Goal: Task Accomplishment & Management: Complete application form

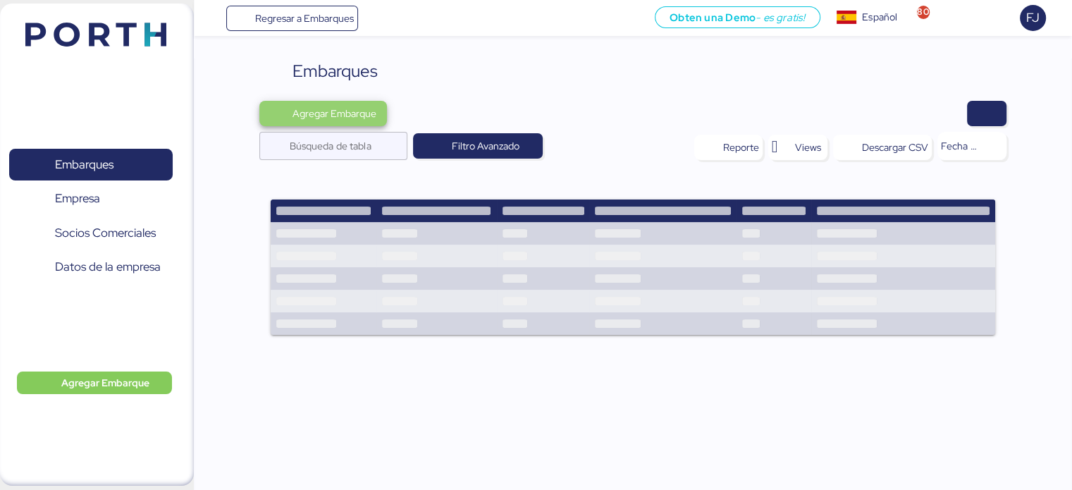
click at [319, 116] on span "Agregar Embarque" at bounding box center [334, 113] width 84 height 17
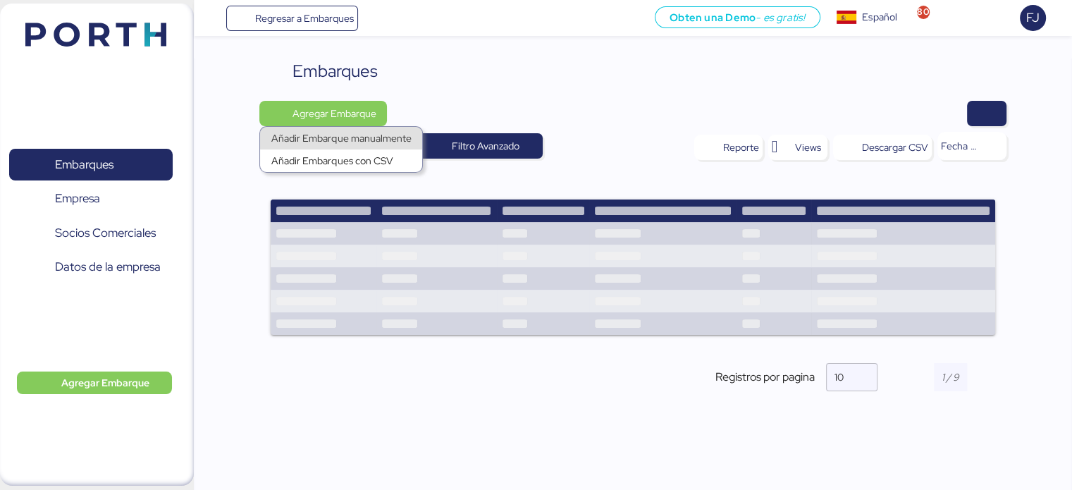
click at [319, 132] on div "Añadir Embarque manualmente" at bounding box center [341, 138] width 140 height 20
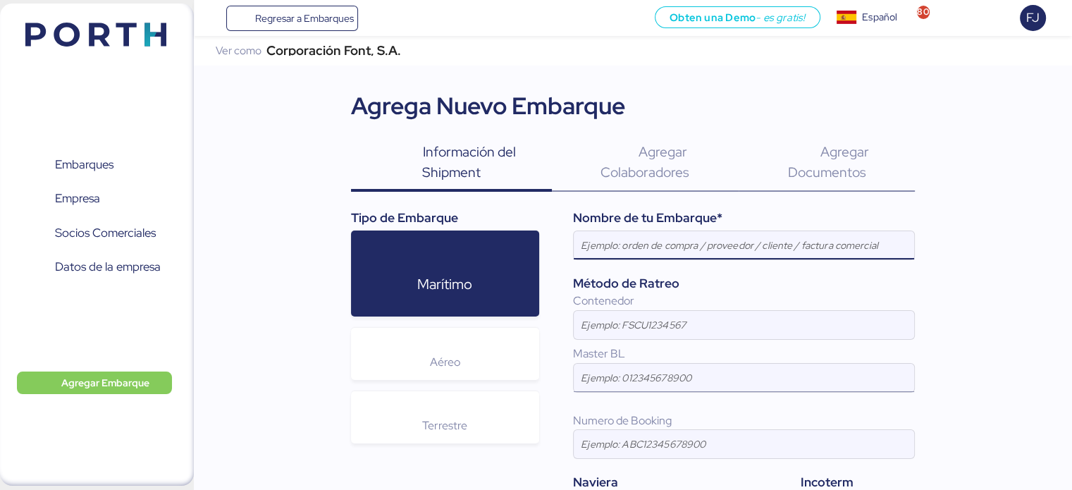
click at [608, 383] on input at bounding box center [744, 378] width 340 height 28
paste input "259404872"
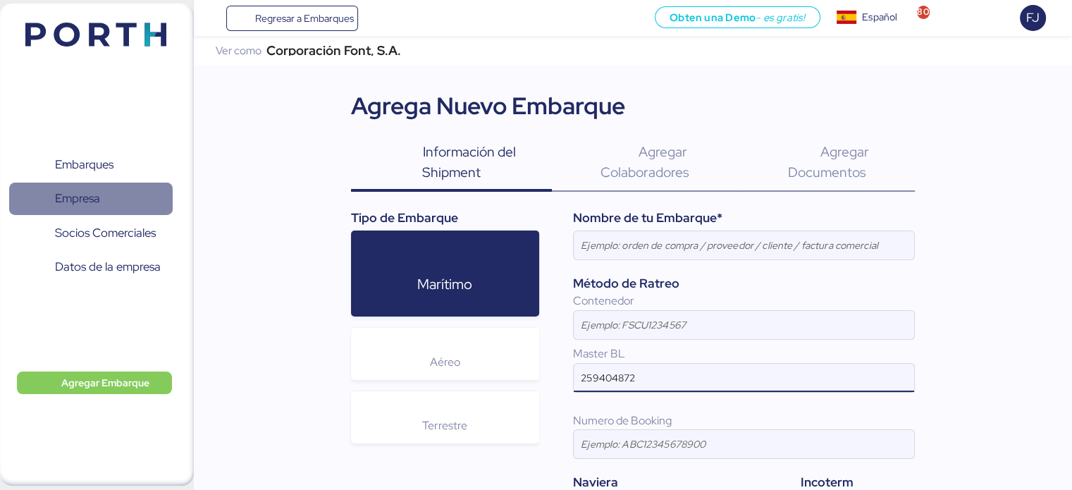
type input "259404872"
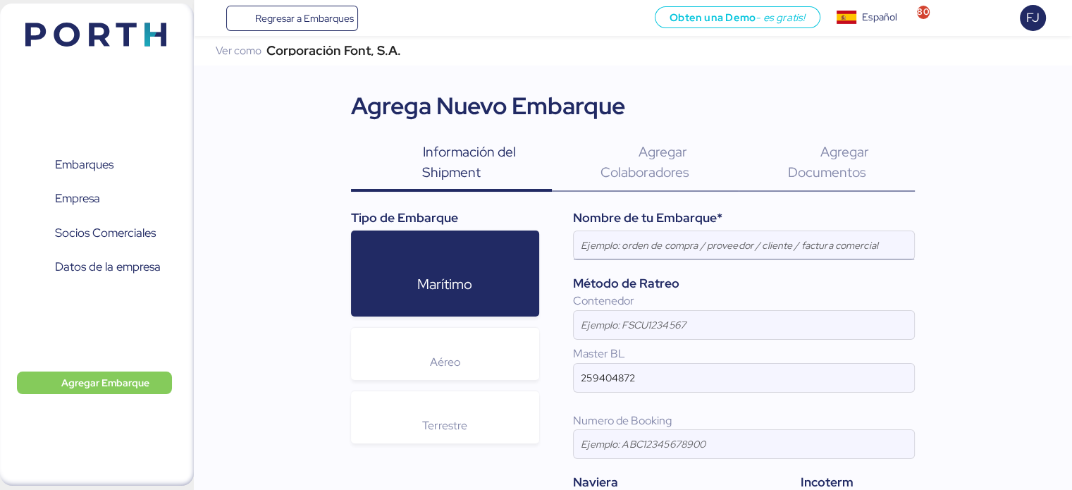
click at [625, 247] on input at bounding box center [744, 245] width 340 height 28
paste input "HITACHI-99007046-ST"
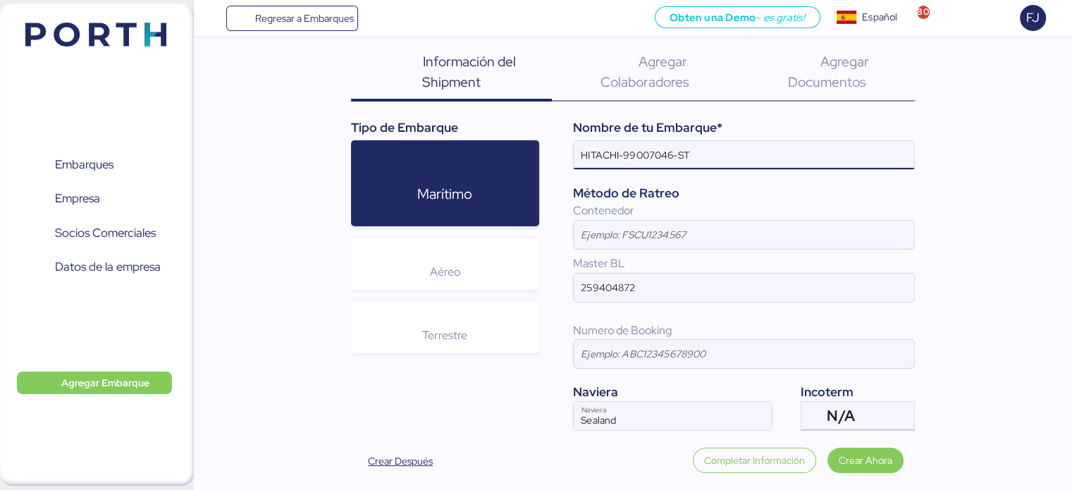
scroll to position [95, 0]
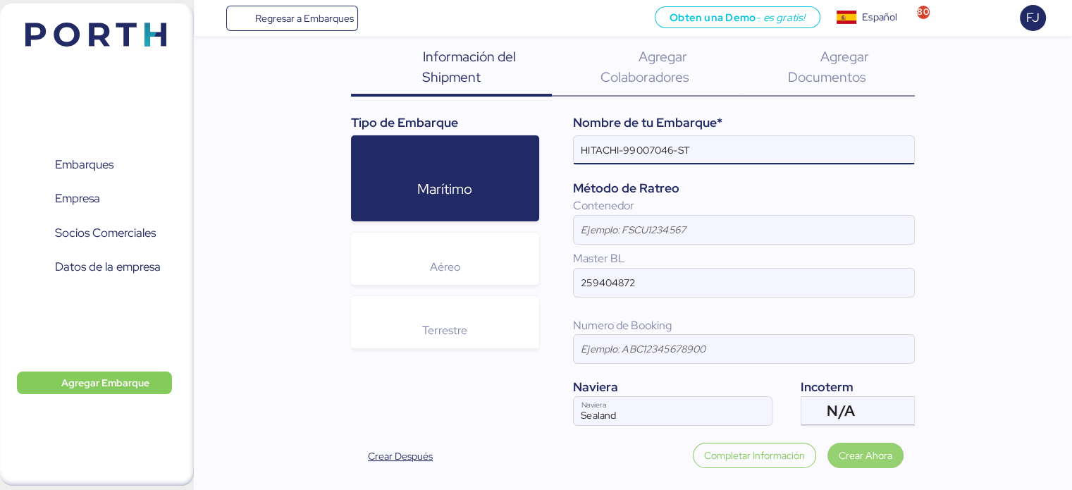
type input "HITACHI-99007046-ST"
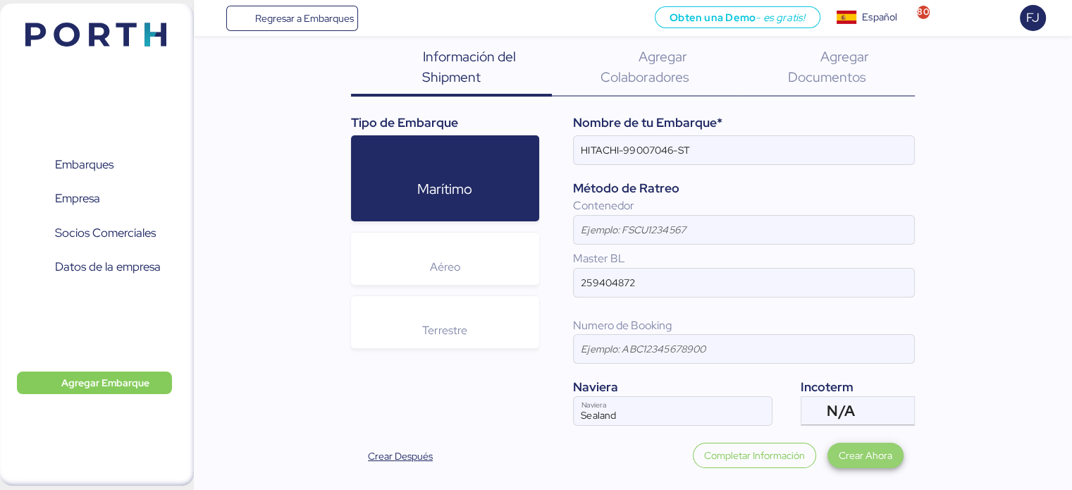
click at [863, 450] on span "Crear Ahora" at bounding box center [866, 455] width 54 height 17
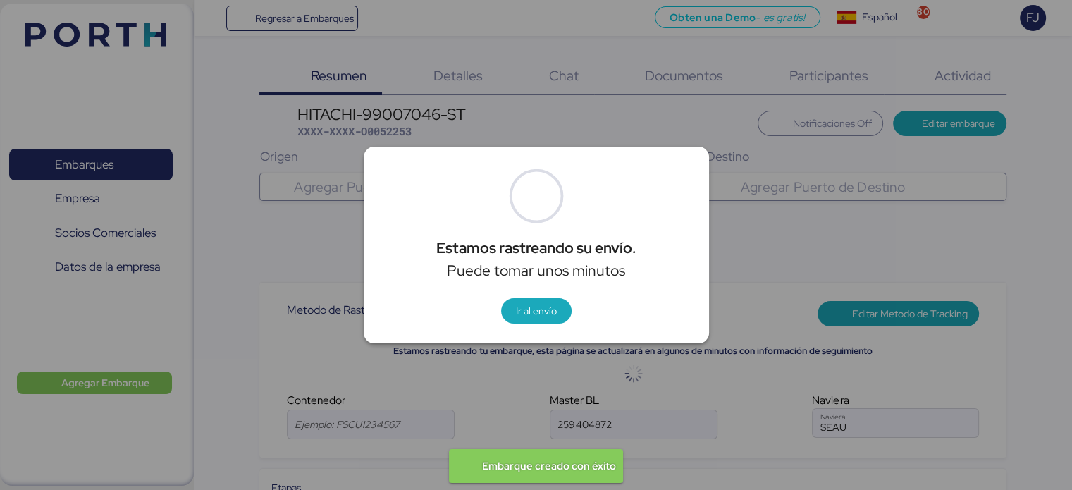
type input "Sealand"
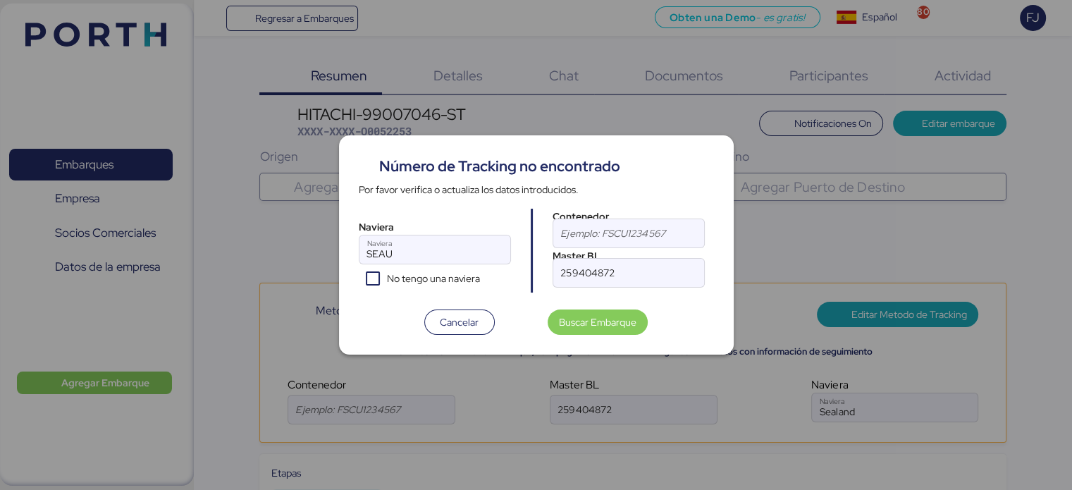
type input "Sealand"
drag, startPoint x: 715, startPoint y: 274, endPoint x: 818, endPoint y: 267, distance: 103.1
click at [718, 270] on div "Número de Tracking no encontrado Por favor verifica o actualiza los datos intro…" at bounding box center [536, 245] width 395 height 220
click at [825, 261] on div at bounding box center [536, 245] width 1072 height 490
